Goal: Task Accomplishment & Management: Manage account settings

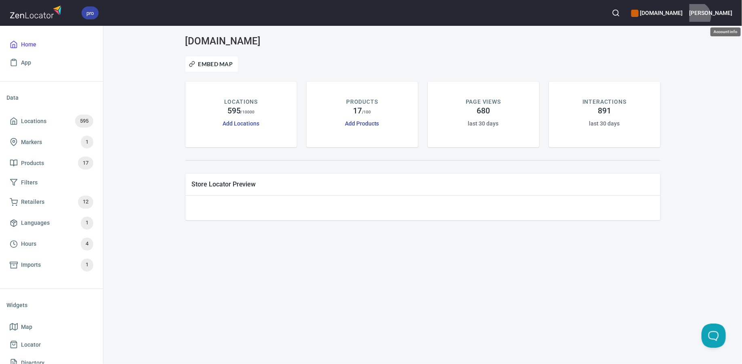
click at [728, 16] on h6 "Alex" at bounding box center [710, 12] width 43 height 9
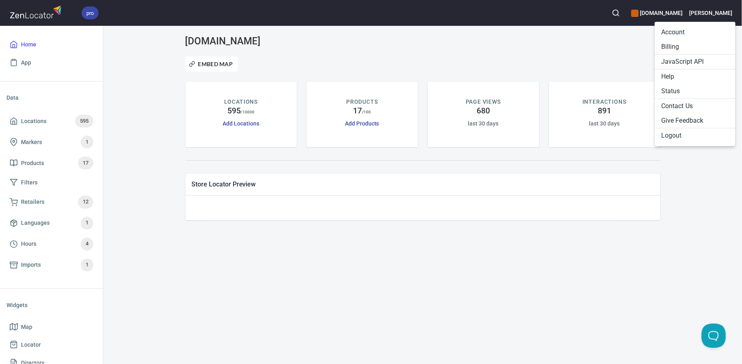
click at [686, 133] on li "Logout" at bounding box center [694, 135] width 81 height 15
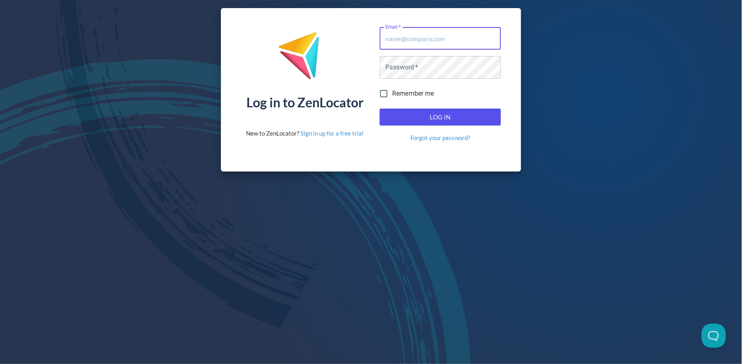
type input "[PERSON_NAME][EMAIL_ADDRESS][DOMAIN_NAME]"
